Goal: Information Seeking & Learning: Find specific page/section

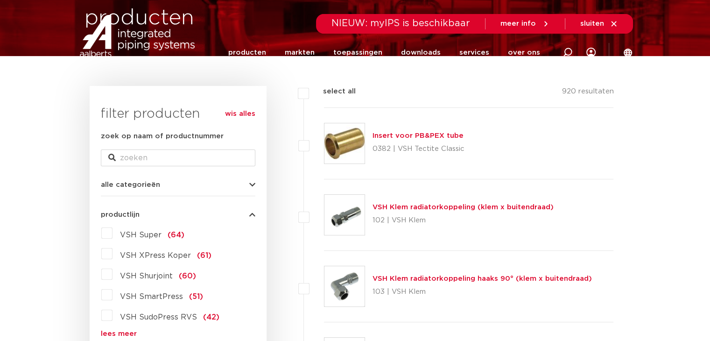
scroll to position [187, 0]
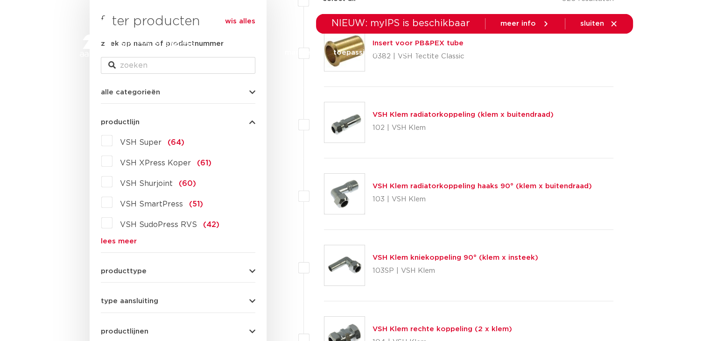
click at [252, 92] on icon "button" at bounding box center [252, 92] width 6 height 7
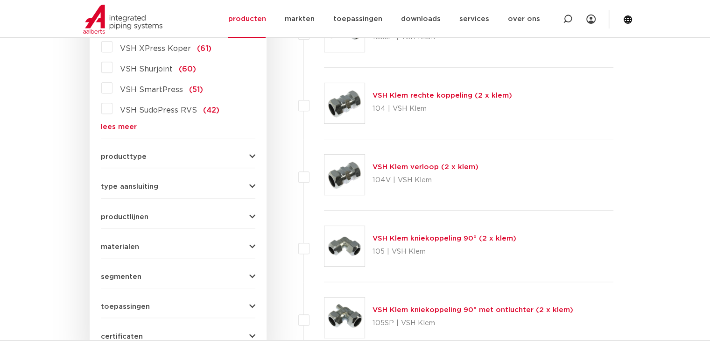
scroll to position [467, 0]
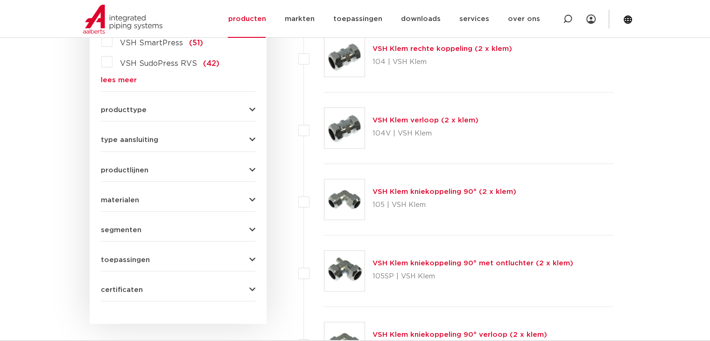
drag, startPoint x: 176, startPoint y: 294, endPoint x: 183, endPoint y: 282, distance: 13.9
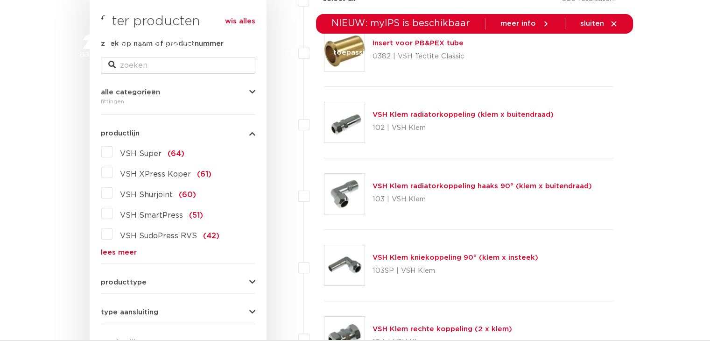
drag, startPoint x: 201, startPoint y: 165, endPoint x: 179, endPoint y: 168, distance: 21.7
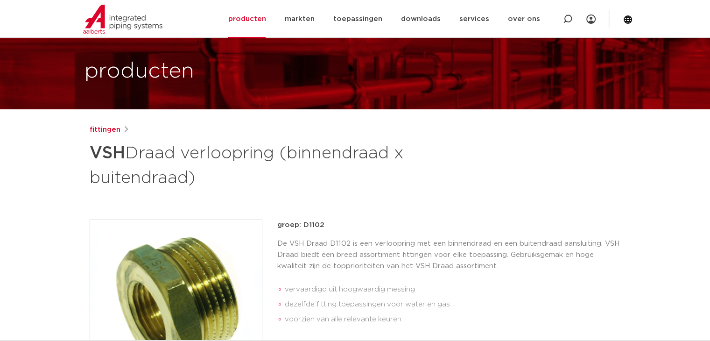
scroll to position [140, 0]
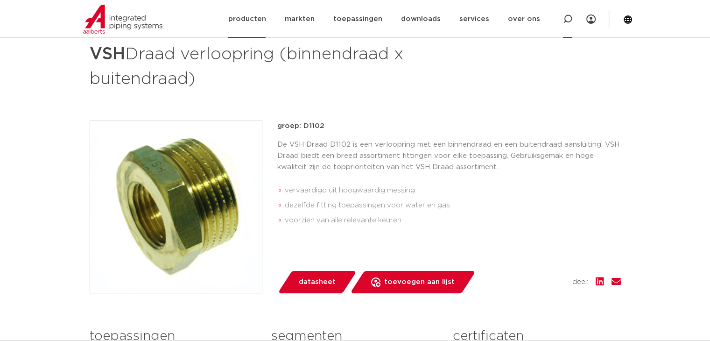
click at [571, 17] on icon at bounding box center [567, 18] width 9 height 9
type input "sok 5/4"
click button "Zoeken" at bounding box center [0, 0] width 0 height 0
